Goal: Information Seeking & Learning: Compare options

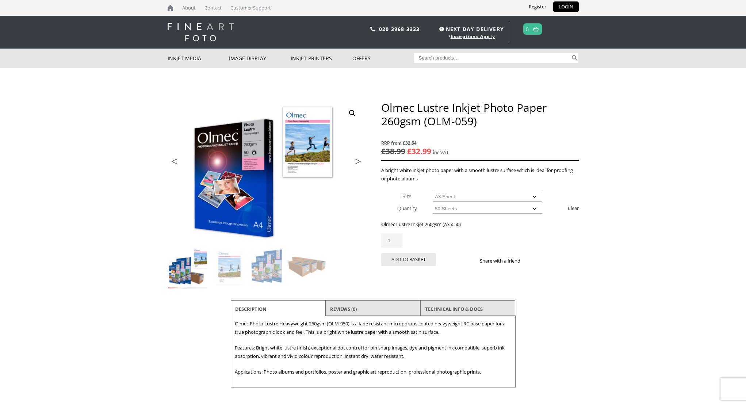
select select "a3-sheet"
select select "50-sheets"
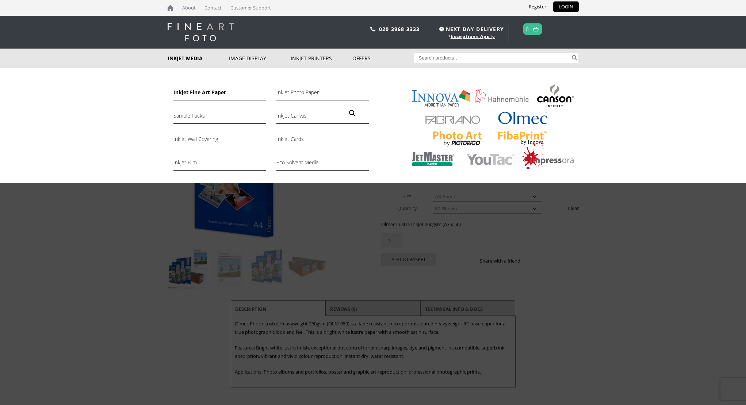
click at [203, 93] on link "Inkjet Fine Art Paper" at bounding box center [219, 94] width 92 height 12
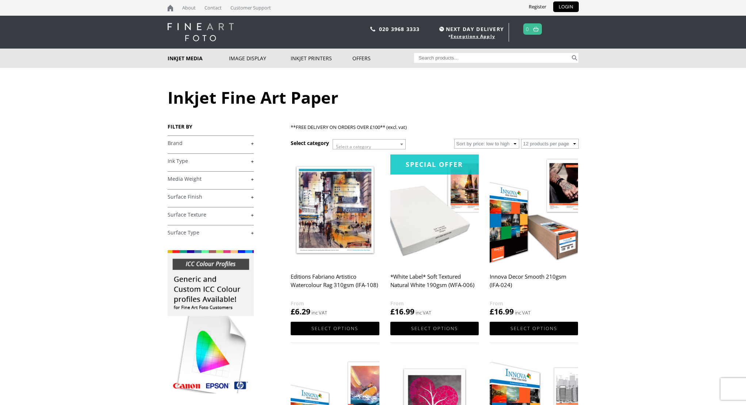
click at [249, 142] on link "+" at bounding box center [211, 143] width 86 height 7
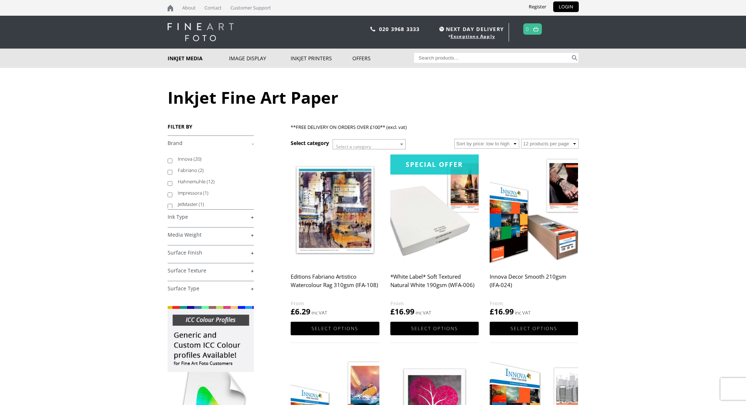
click at [275, 198] on div "FILTER BY £ 0.00 - £ 25.00 (13) £ 25.00 - £ 74.99 (31) £ 75.00 -" at bounding box center [229, 323] width 123 height 401
click at [172, 160] on li "Innova (20)" at bounding box center [211, 158] width 86 height 11
click at [171, 160] on input "Innova (20)" at bounding box center [170, 160] width 5 height 5
checkbox input "true"
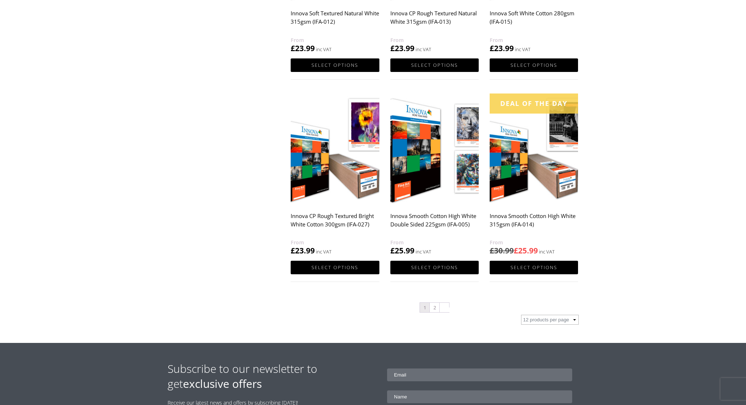
scroll to position [631, 0]
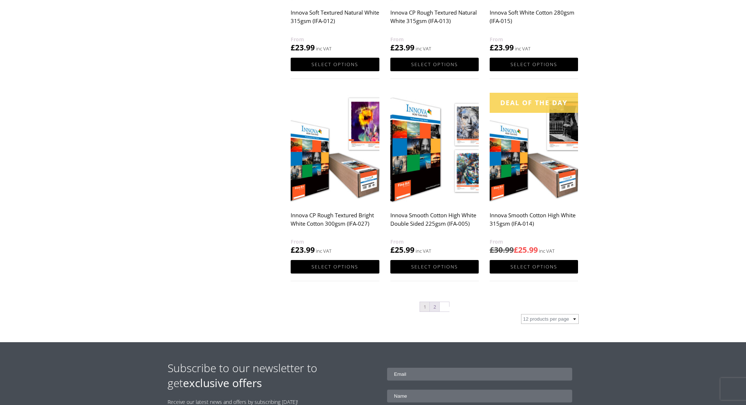
click at [435, 304] on link "2" at bounding box center [434, 306] width 9 height 9
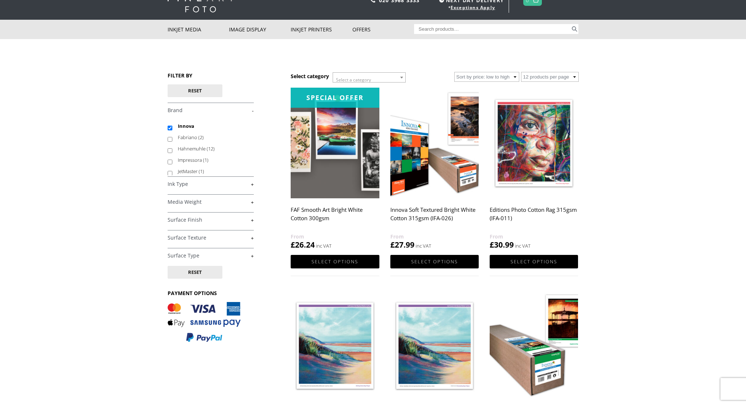
scroll to position [28, 0]
